Goal: Transaction & Acquisition: Purchase product/service

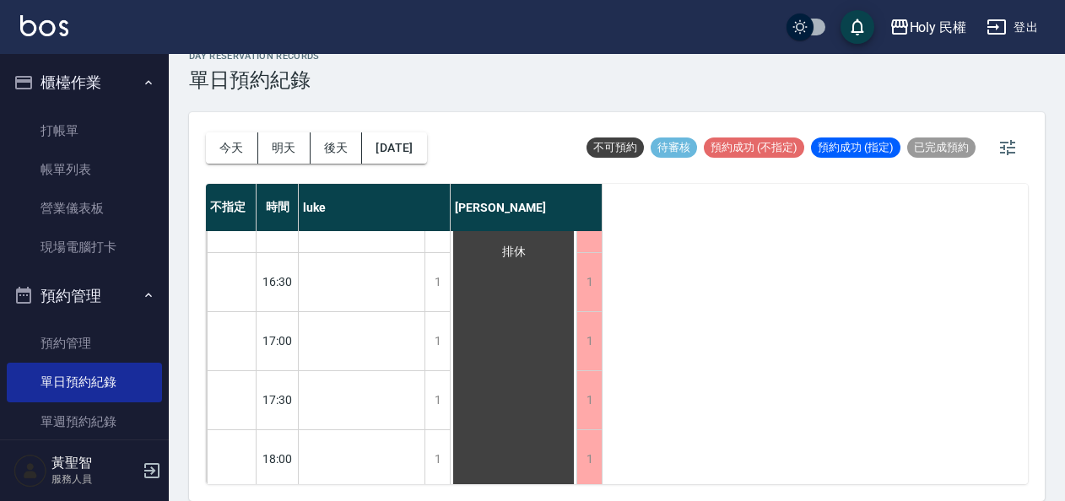
scroll to position [704, 0]
click at [240, 149] on button "今天" at bounding box center [232, 147] width 52 height 31
click at [280, 152] on button "明天" at bounding box center [284, 147] width 52 height 31
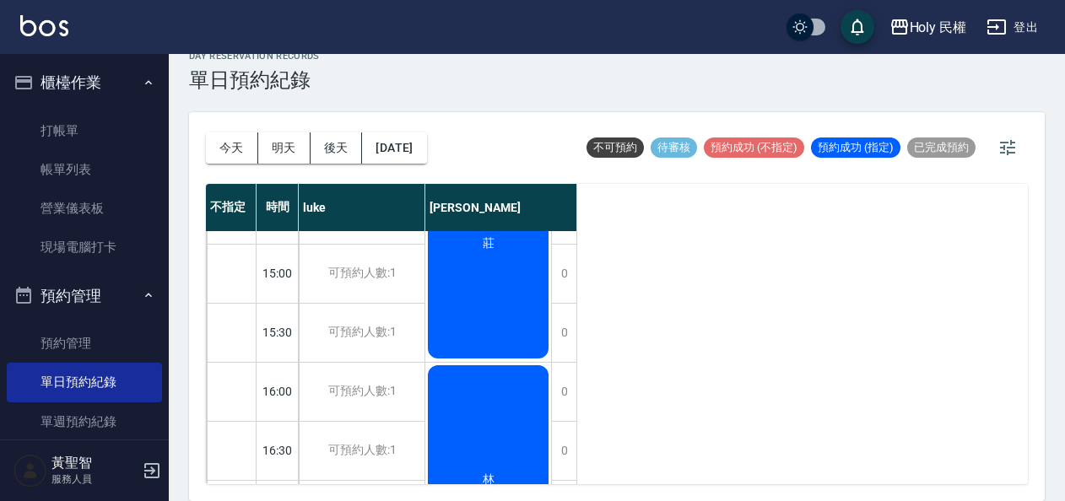
scroll to position [704, 0]
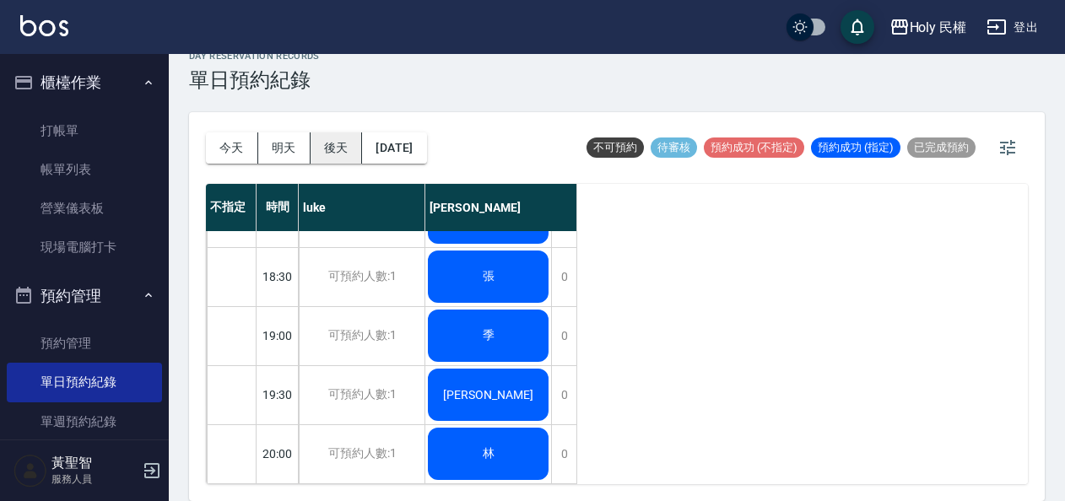
click at [334, 143] on button "後天" at bounding box center [336, 147] width 52 height 31
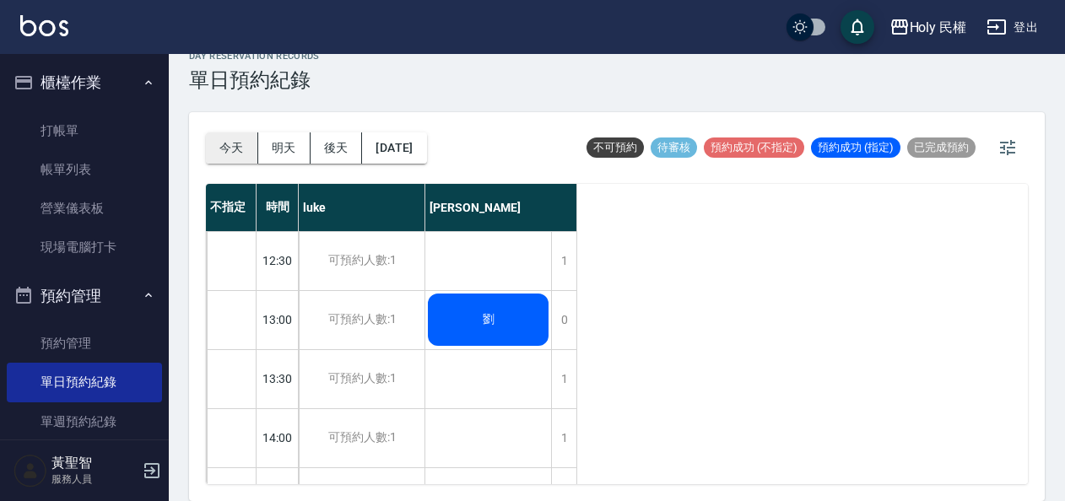
click at [226, 142] on button "今天" at bounding box center [232, 147] width 52 height 31
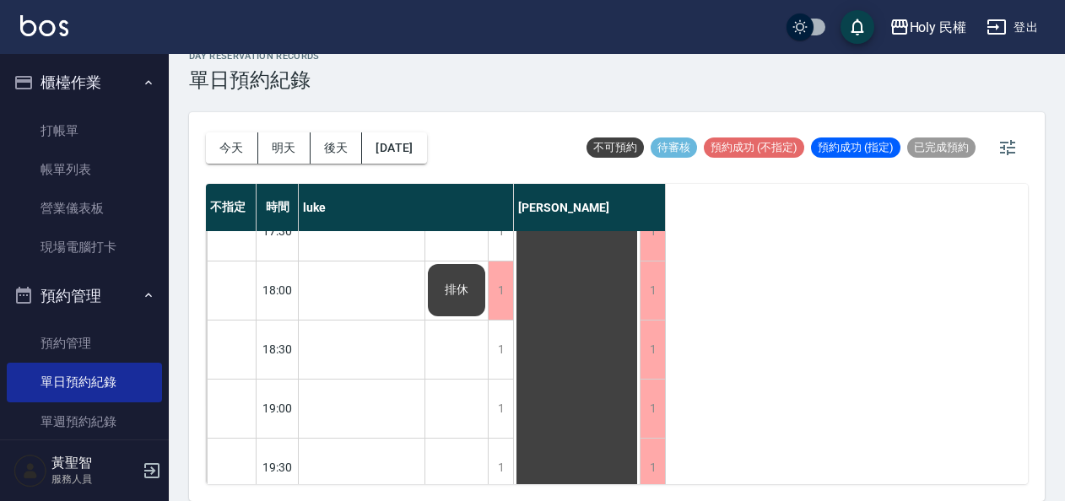
scroll to position [704, 0]
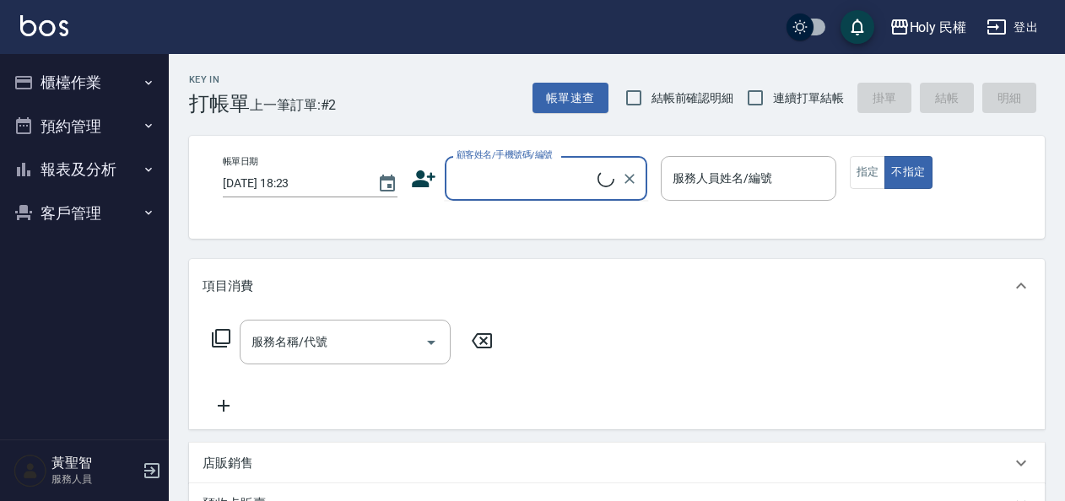
click at [538, 187] on input "顧客姓名/手機號碼/編號" at bounding box center [524, 179] width 145 height 30
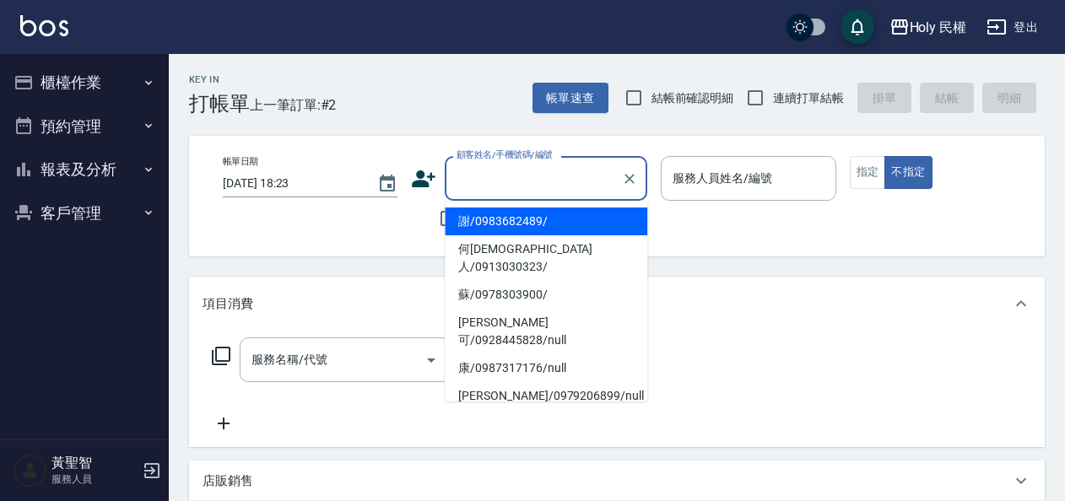
type input "ㄢ"
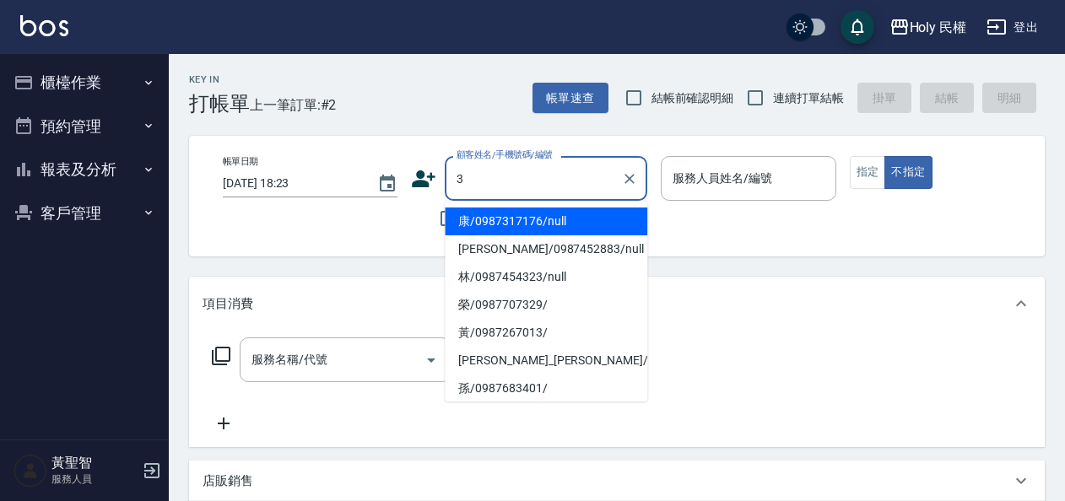
drag, startPoint x: 538, startPoint y: 187, endPoint x: 423, endPoint y: 138, distance: 124.7
click at [423, 138] on div "帳單日期 2025/09/23 18:23 顧客姓名/手機號碼/編號 3 顧客姓名/手機號碼/編號 不留客資 服務人員姓名/編號 服務人員姓名/編號 指定 不…" at bounding box center [616, 196] width 855 height 121
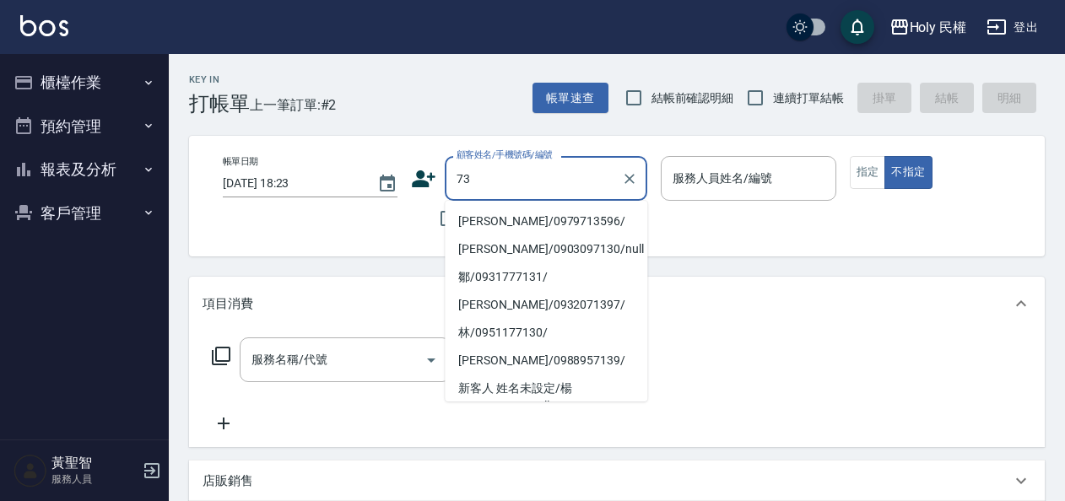
type input "3"
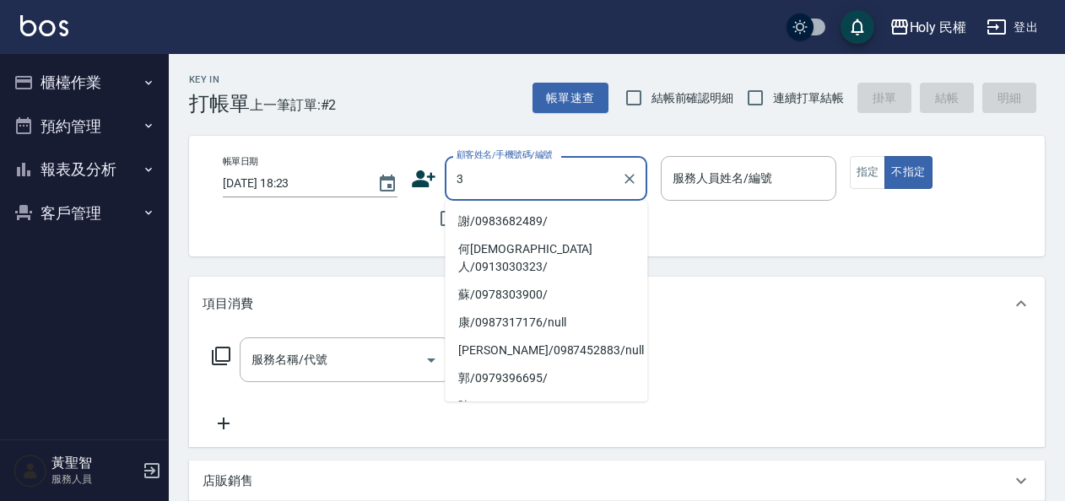
click at [535, 186] on input "3" at bounding box center [533, 179] width 162 height 30
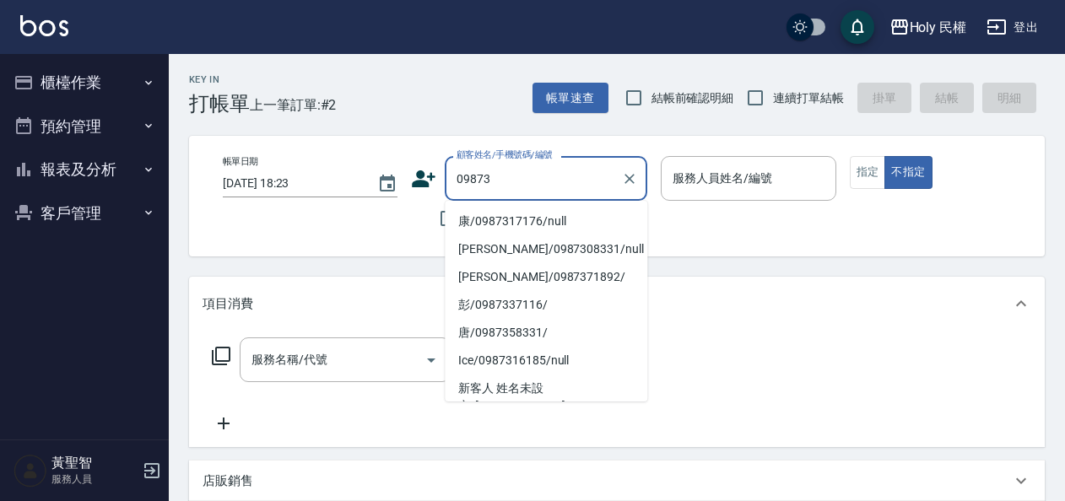
click at [537, 186] on input "09873" at bounding box center [533, 179] width 162 height 30
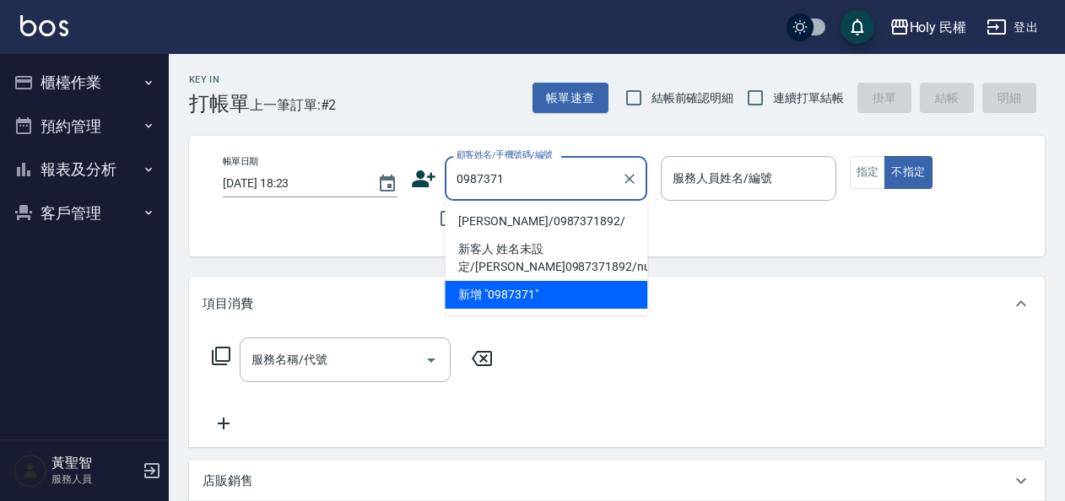
click at [536, 218] on li "卡爾/0987371892/" at bounding box center [546, 222] width 202 height 28
type input "卡爾/0987371892/"
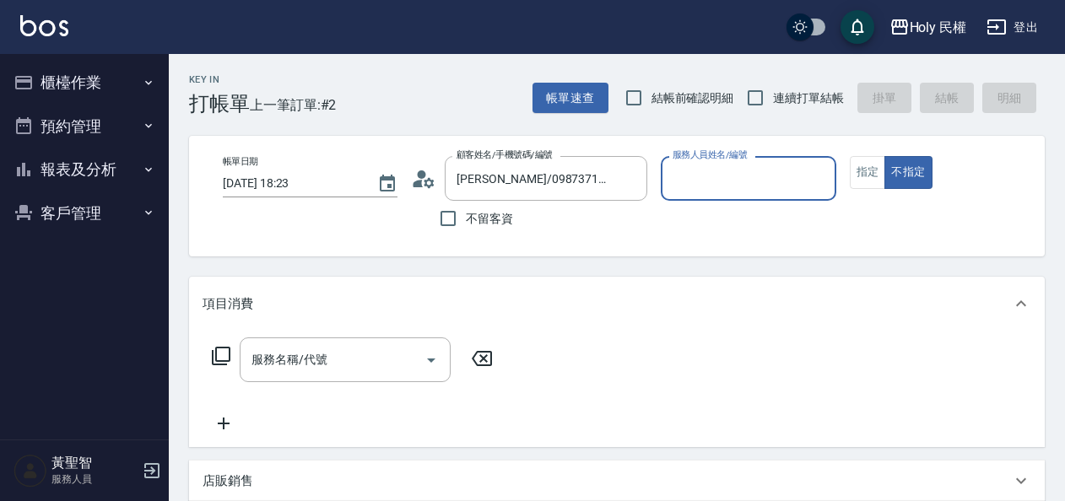
click at [697, 177] on input "服務人員姓名/編號" at bounding box center [747, 179] width 159 height 30
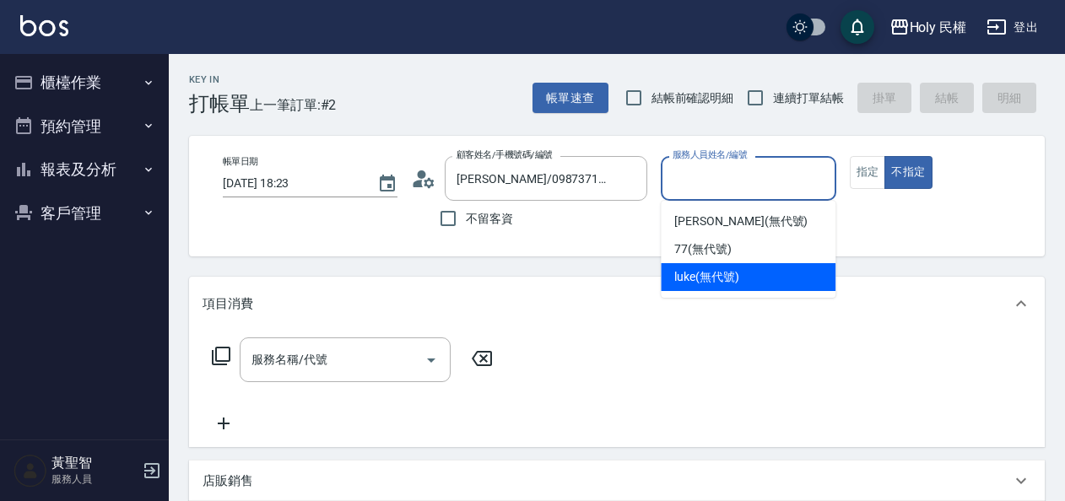
click at [718, 277] on span "luke (無代號)" at bounding box center [706, 277] width 65 height 18
type input "luke(無代號)"
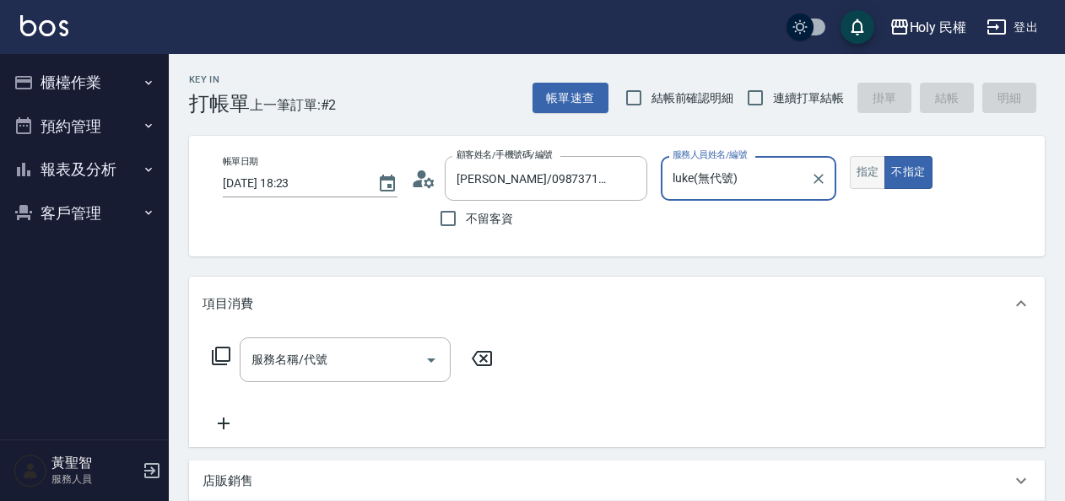
click at [872, 171] on button "指定" at bounding box center [868, 172] width 36 height 33
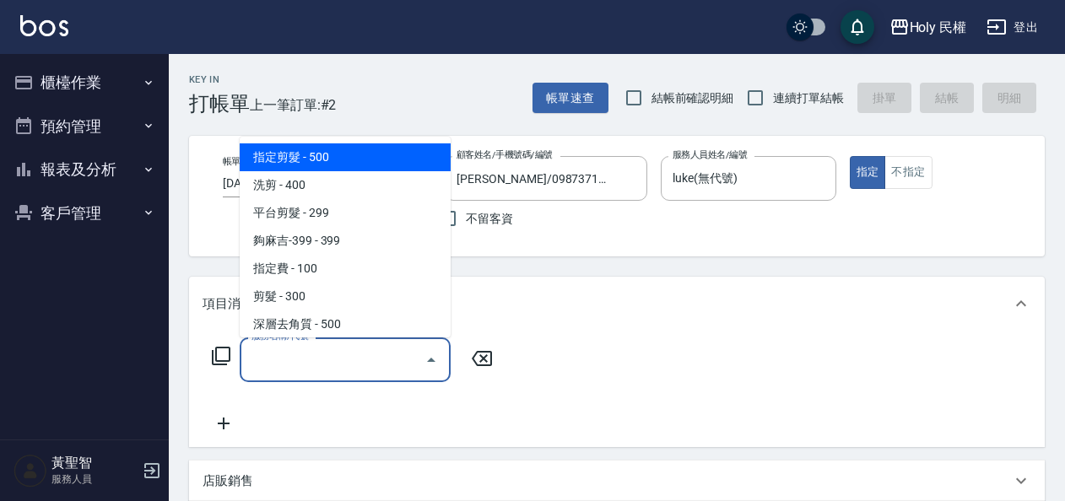
click at [283, 366] on div "服務名稱/代號 服務名稱/代號" at bounding box center [345, 359] width 211 height 45
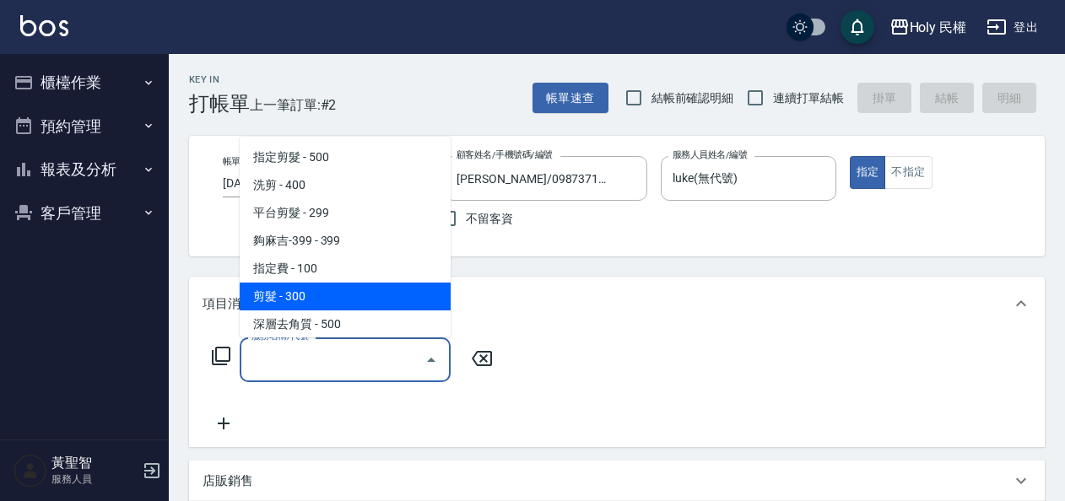
click at [294, 291] on span "剪髮 - 300" at bounding box center [345, 297] width 211 height 28
type input "剪髮(C02)"
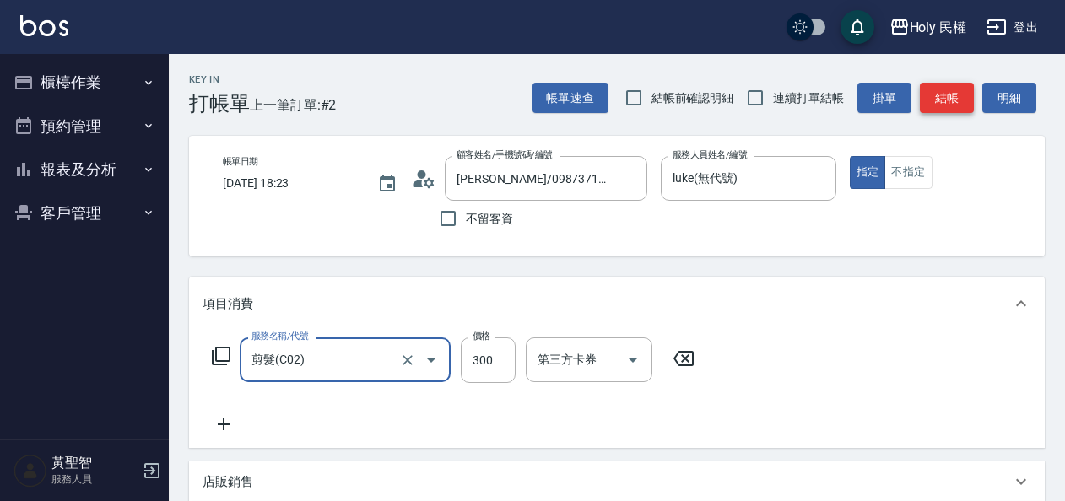
click at [931, 95] on button "結帳" at bounding box center [947, 98] width 54 height 31
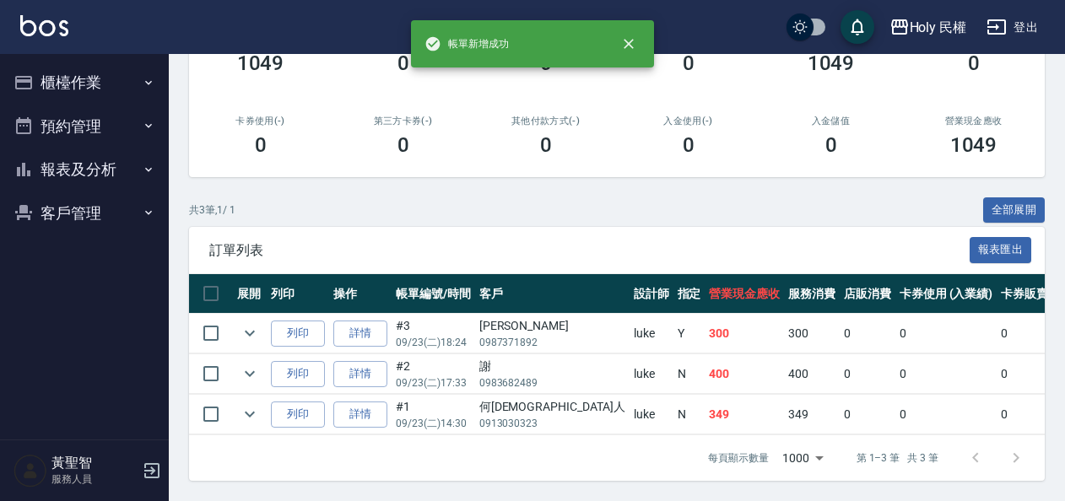
scroll to position [258, 0]
